Goal: Information Seeking & Learning: Learn about a topic

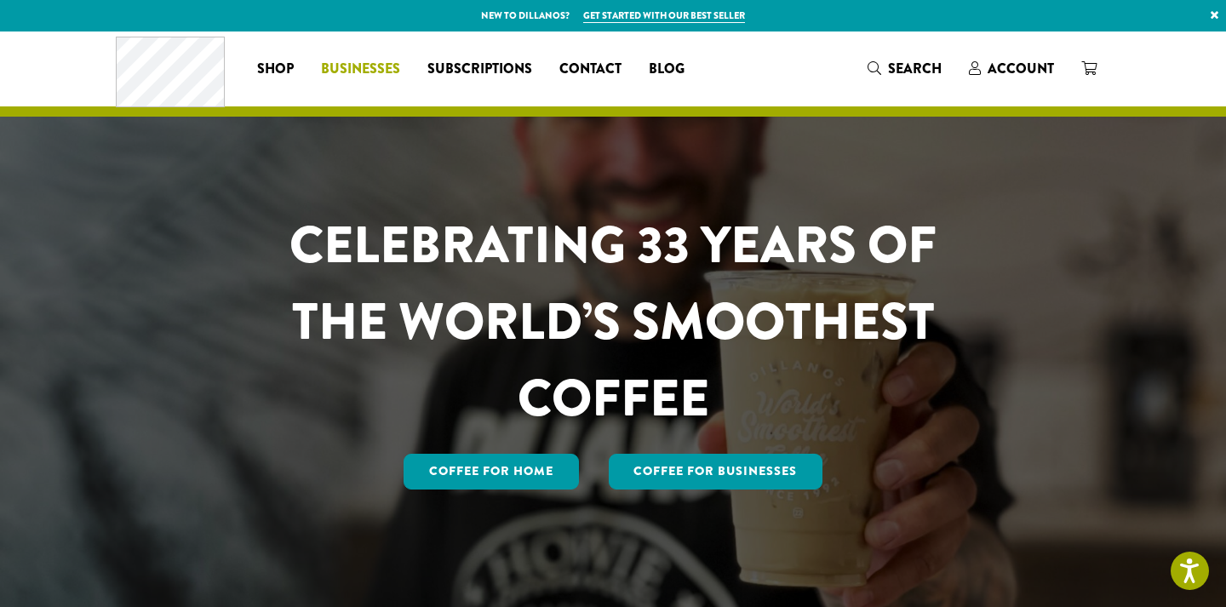
click at [369, 67] on span "Businesses" at bounding box center [360, 69] width 79 height 21
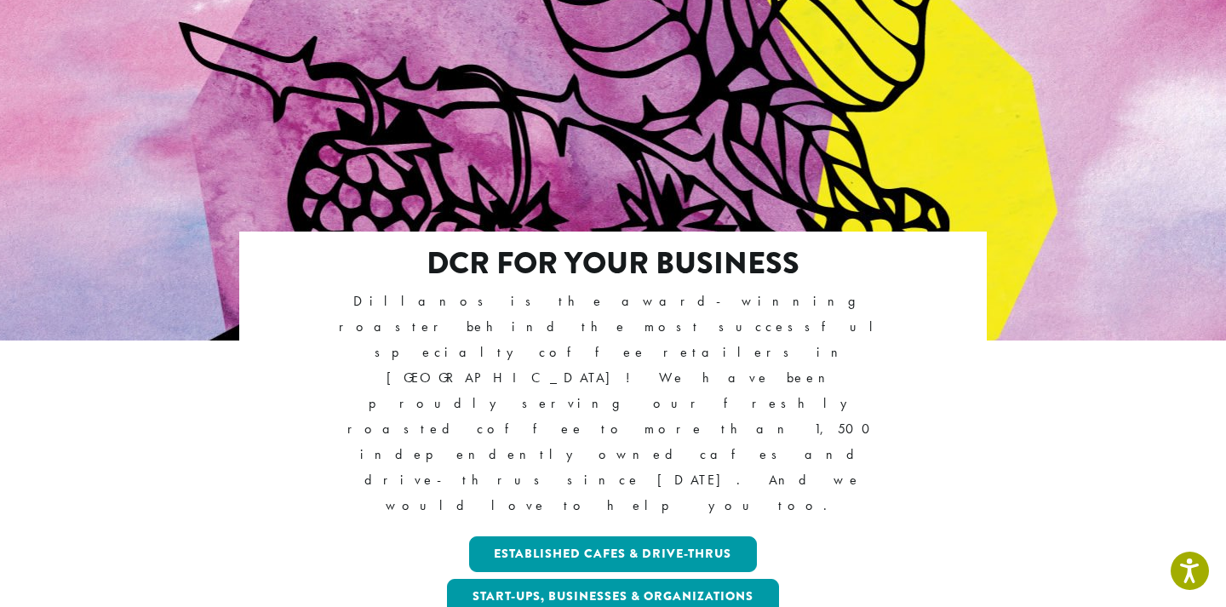
scroll to position [162, 0]
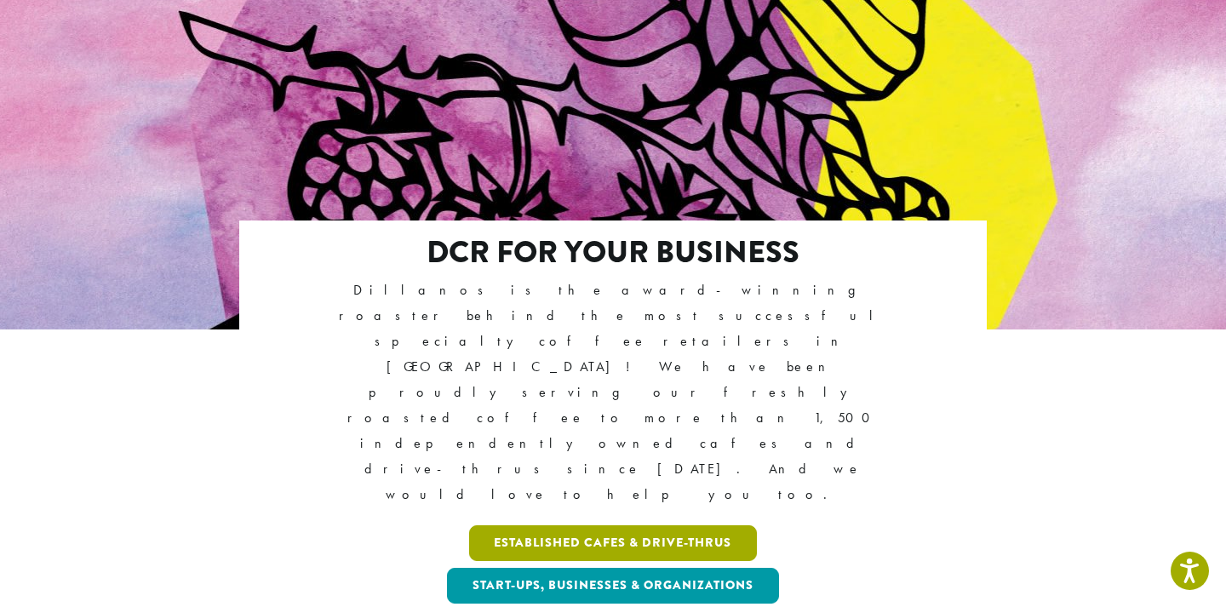
click at [612, 525] on link "Established Cafes & Drive-Thrus" at bounding box center [613, 543] width 289 height 36
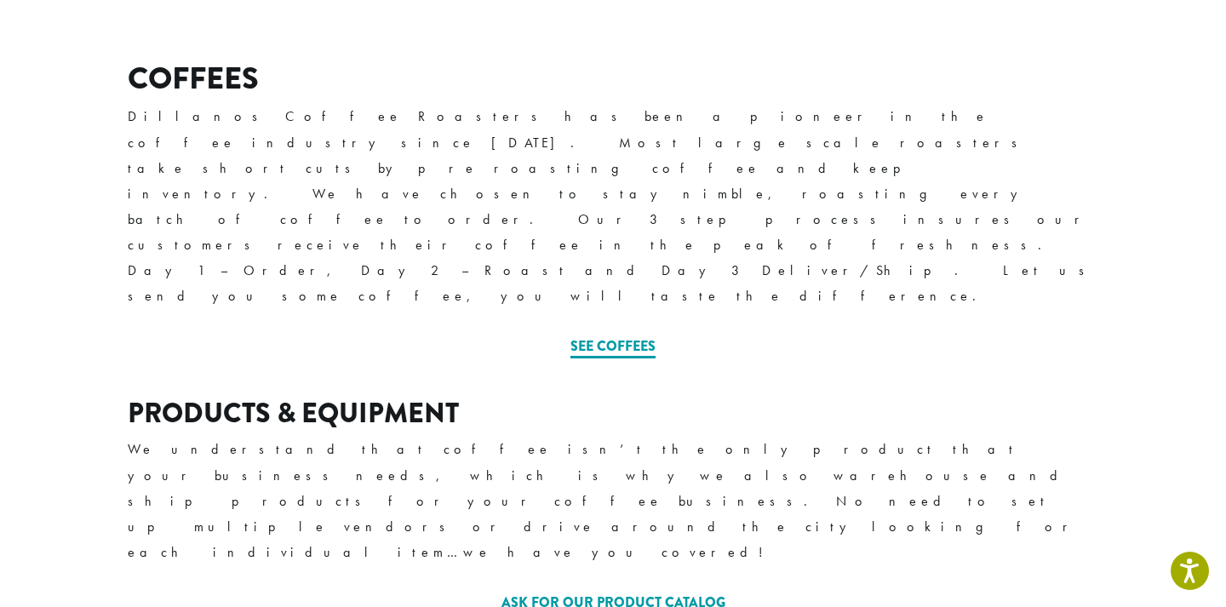
scroll to position [633, 0]
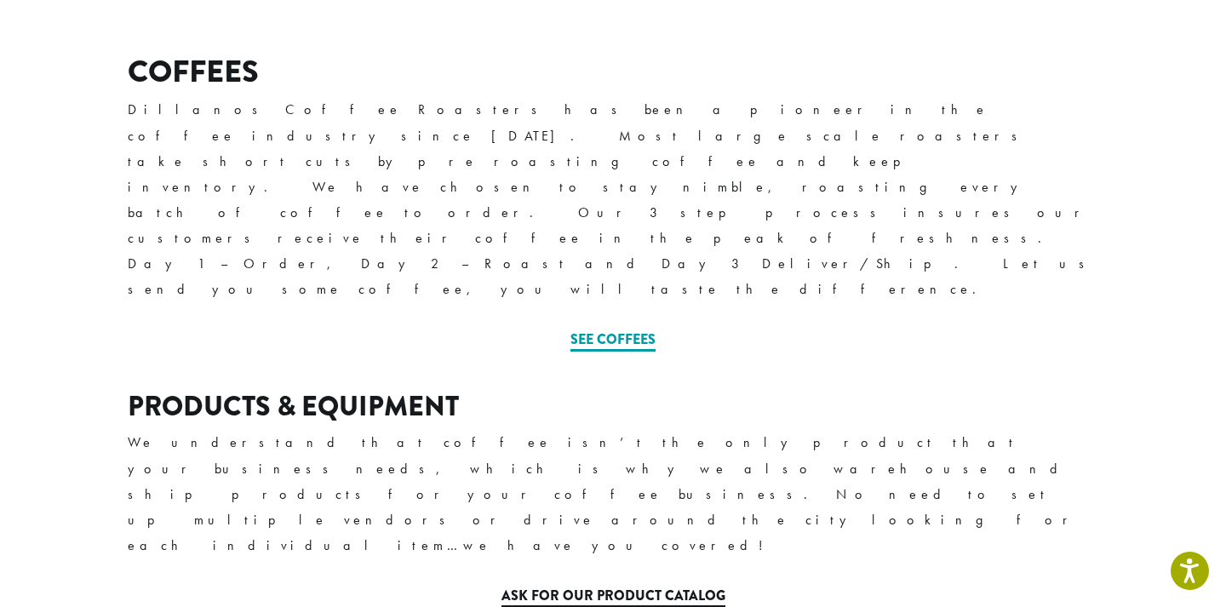
click at [612, 586] on link "Ask for our Product Catalog" at bounding box center [613, 597] width 224 height 22
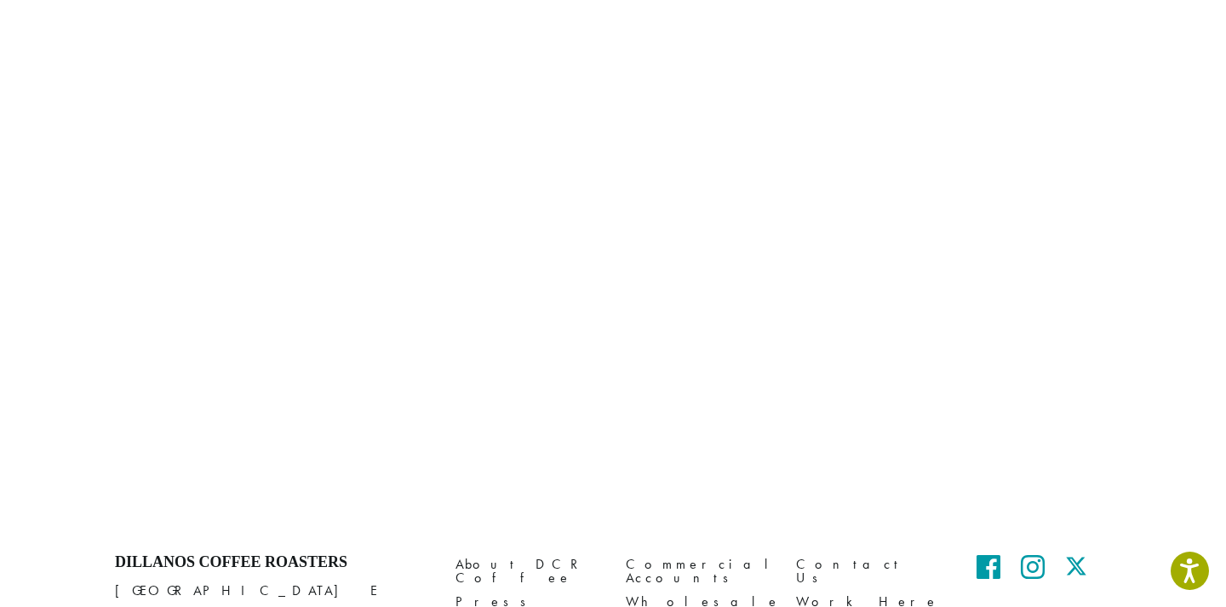
scroll to position [1228, 0]
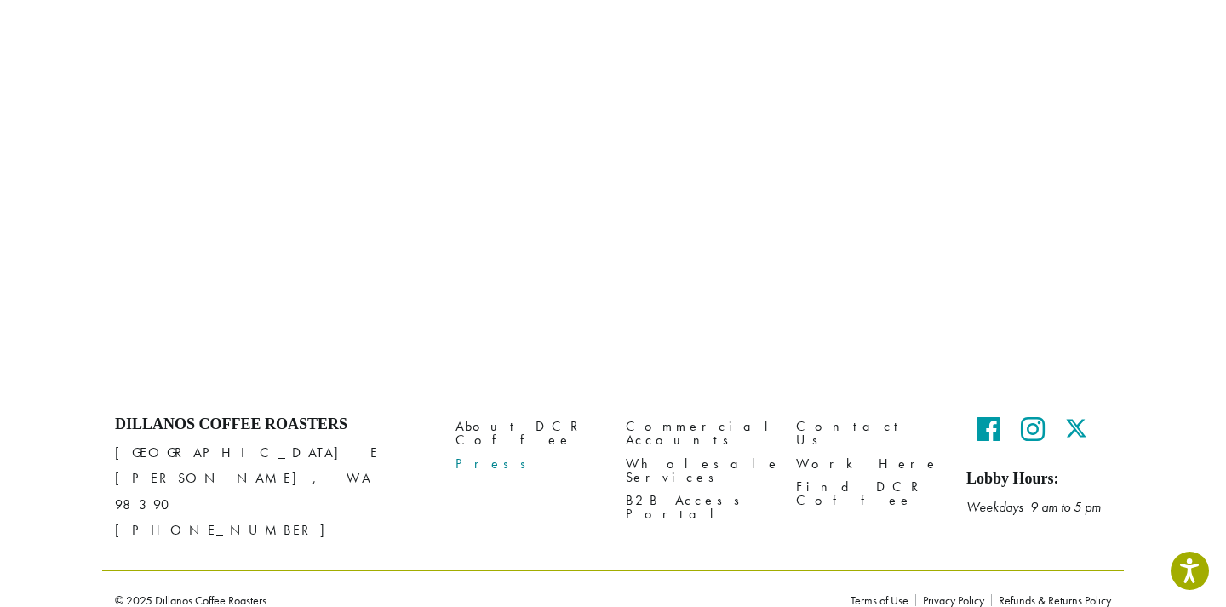
click at [467, 452] on link "Press" at bounding box center [527, 463] width 145 height 23
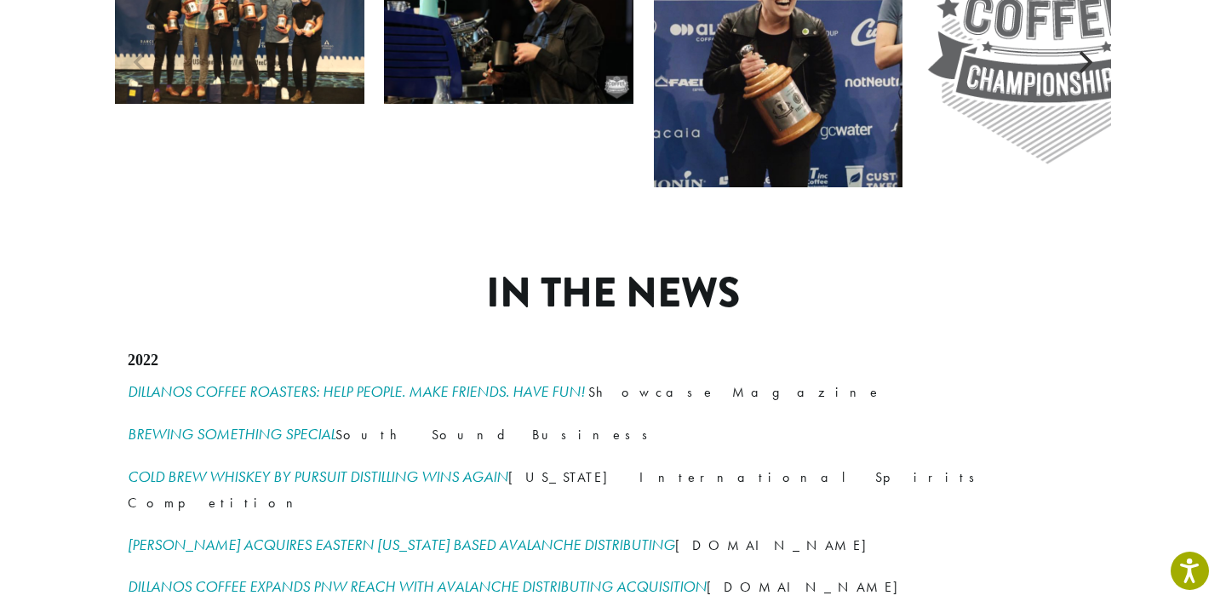
scroll to position [1936, 0]
